Goal: Task Accomplishment & Management: Use online tool/utility

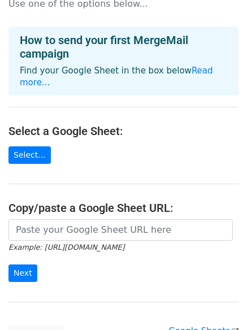
scroll to position [57, 0]
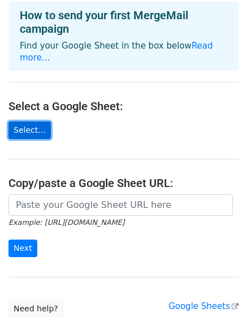
click at [24, 122] on link "Select..." at bounding box center [29, 131] width 42 height 18
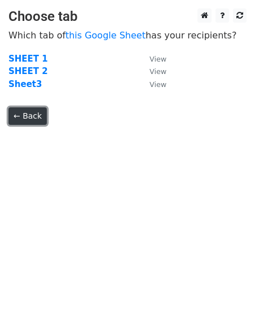
click at [32, 120] on link "← Back" at bounding box center [27, 116] width 38 height 18
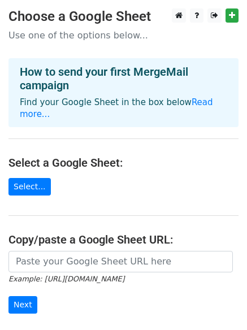
scroll to position [57, 0]
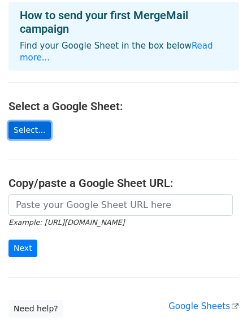
click at [24, 122] on link "Select..." at bounding box center [29, 131] width 42 height 18
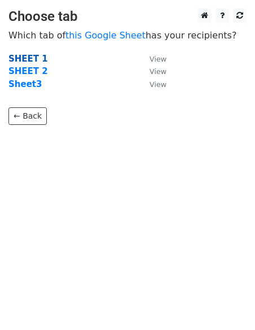
click at [27, 59] on strong "SHEET 1" at bounding box center [28, 59] width 40 height 10
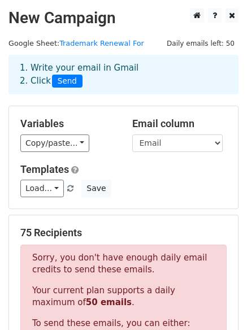
click at [96, 69] on div "1. Write your email in Gmail 2. Click Send" at bounding box center [123, 75] width 224 height 26
click at [95, 68] on div "1. Write your email in Gmail 2. Click Send" at bounding box center [123, 75] width 224 height 26
click at [101, 101] on div "1. Write your email in Gmail 2. Click Send" at bounding box center [123, 82] width 247 height 45
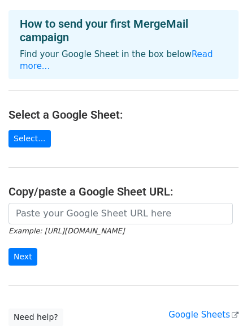
scroll to position [113, 0]
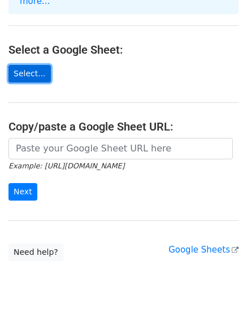
click at [25, 65] on link "Select..." at bounding box center [29, 74] width 42 height 18
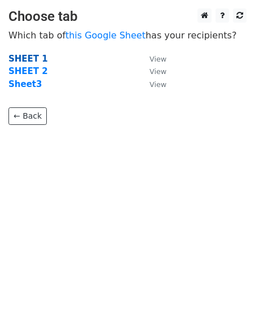
click at [28, 59] on strong "SHEET 1" at bounding box center [28, 59] width 40 height 10
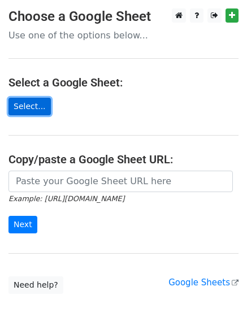
click at [40, 103] on link "Select..." at bounding box center [29, 107] width 42 height 18
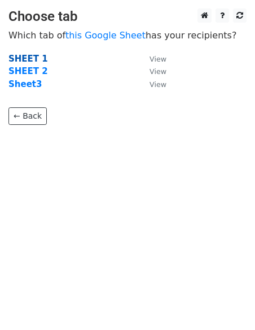
click at [29, 61] on strong "SHEET 1" at bounding box center [28, 59] width 40 height 10
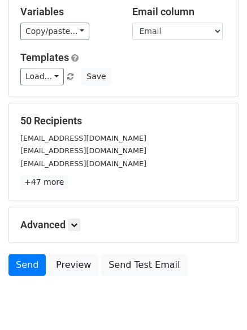
scroll to position [113, 0]
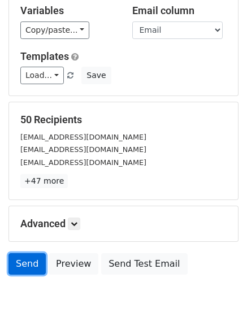
click at [29, 267] on link "Send" at bounding box center [26, 263] width 37 height 21
click at [29, 266] on link "Send" at bounding box center [26, 263] width 37 height 21
click at [23, 265] on link "Send" at bounding box center [26, 263] width 37 height 21
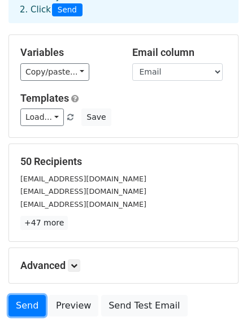
scroll to position [0, 0]
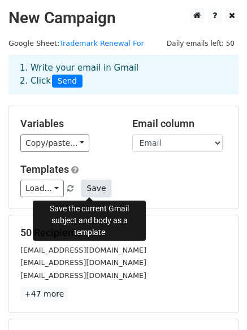
click at [90, 187] on button "Save" at bounding box center [95, 189] width 29 height 18
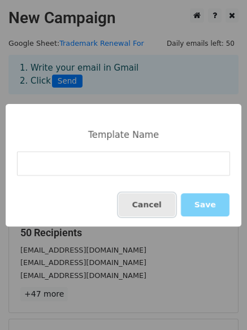
click at [152, 205] on button "Cancel" at bounding box center [147, 204] width 57 height 23
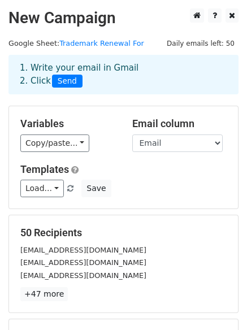
click at [64, 82] on span "Send" at bounding box center [67, 82] width 31 height 14
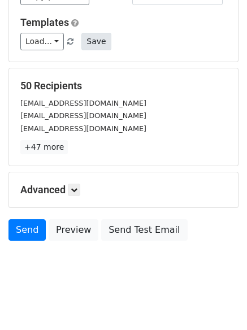
scroll to position [154, 0]
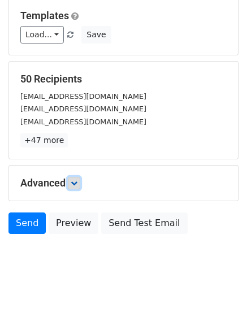
click at [75, 180] on icon at bounding box center [74, 183] width 7 height 7
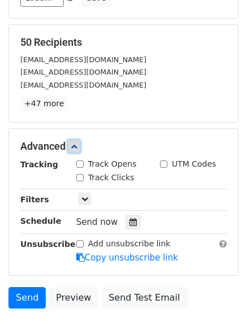
scroll to position [210, 0]
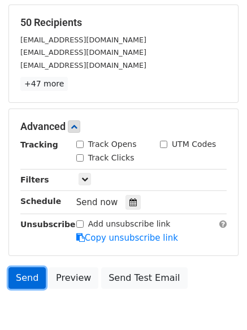
click at [23, 276] on link "Send" at bounding box center [26, 277] width 37 height 21
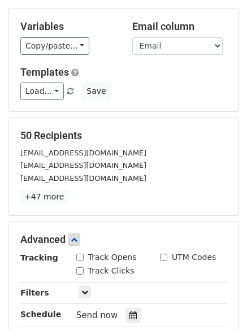
scroll to position [0, 0]
